Goal: Information Seeking & Learning: Learn about a topic

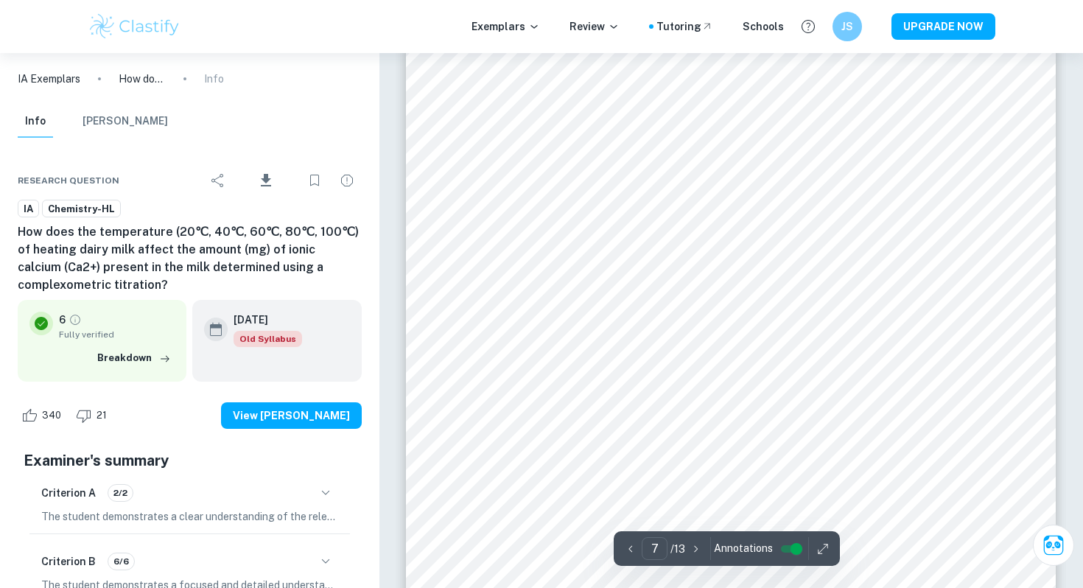
scroll to position [5375, 0]
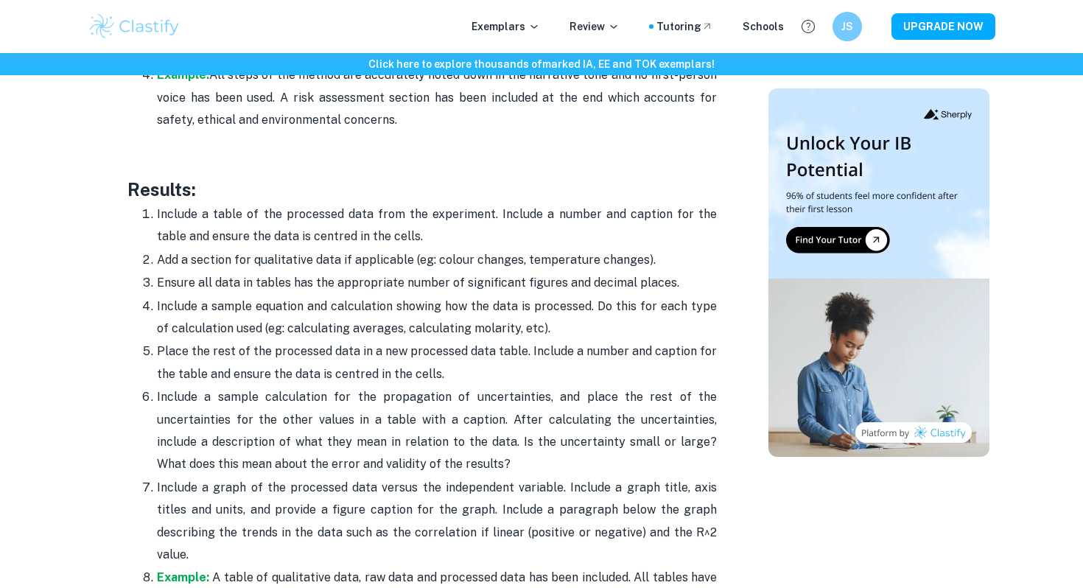
scroll to position [3276, 0]
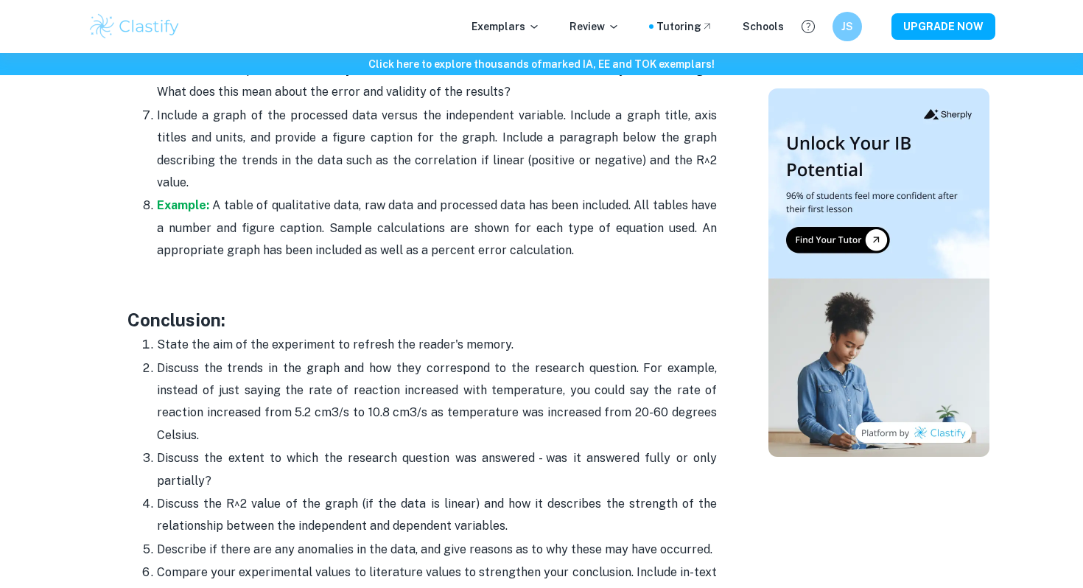
scroll to position [3589, 0]
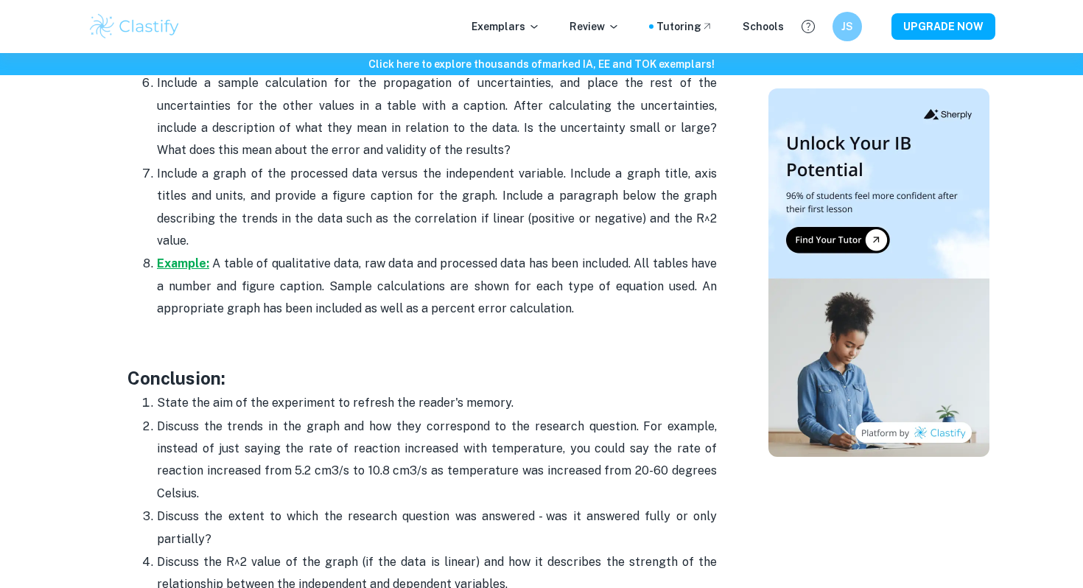
click at [188, 256] on strong "Example:" at bounding box center [183, 263] width 52 height 14
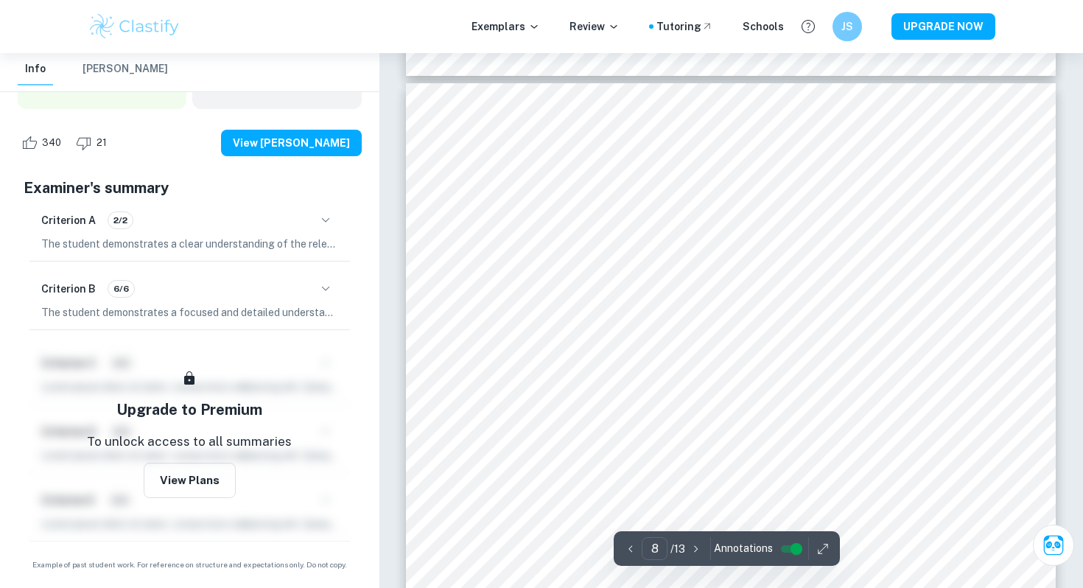
scroll to position [6132, 0]
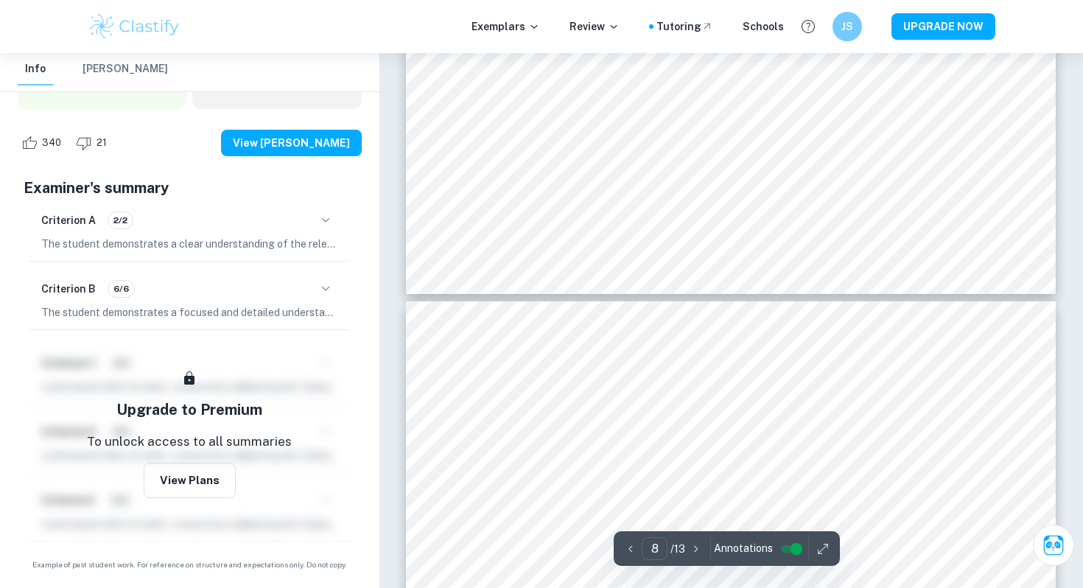
type input "7"
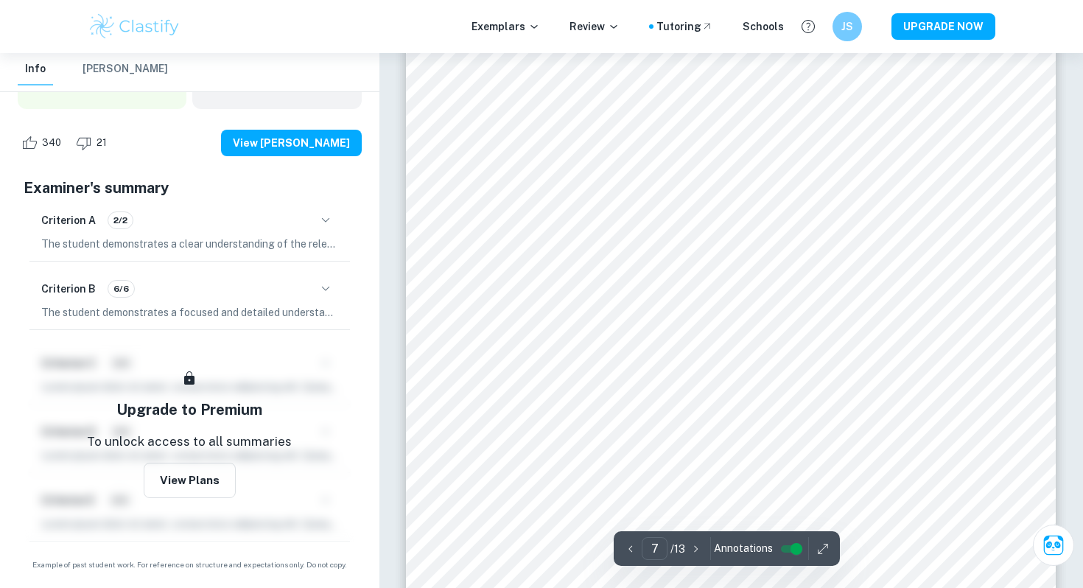
scroll to position [5335, 0]
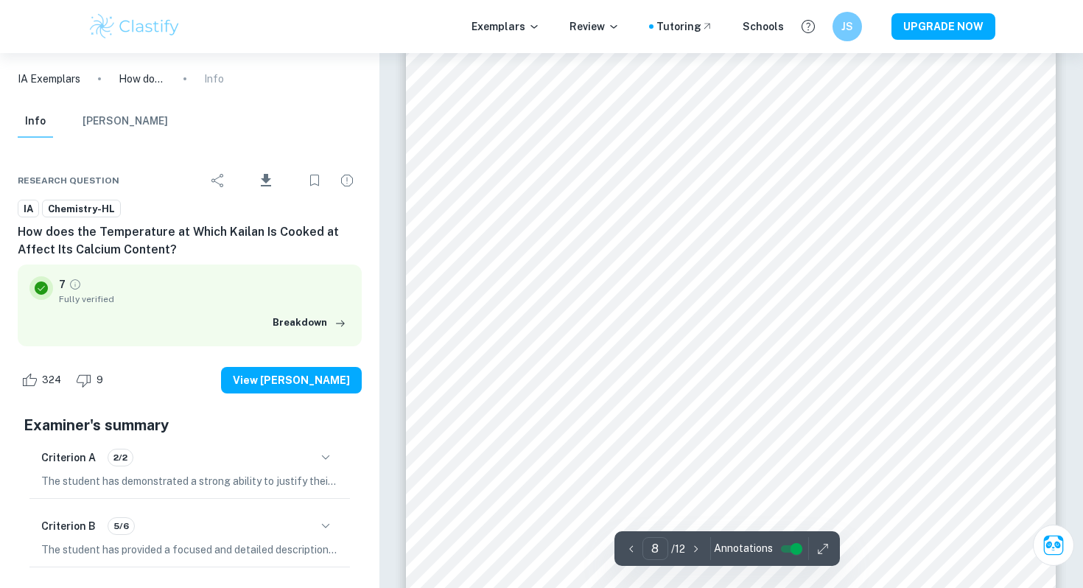
scroll to position [6317, 0]
